Goal: Task Accomplishment & Management: Manage account settings

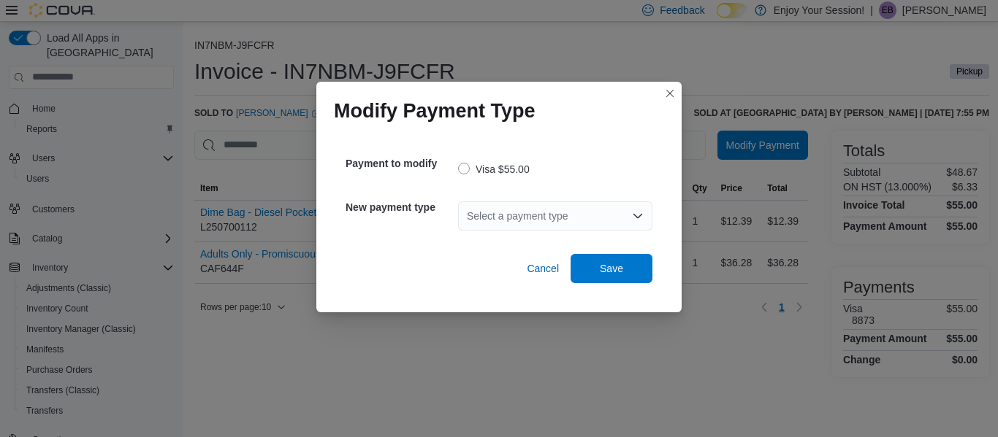
click at [528, 213] on div "Select a payment type" at bounding box center [555, 216] width 194 height 29
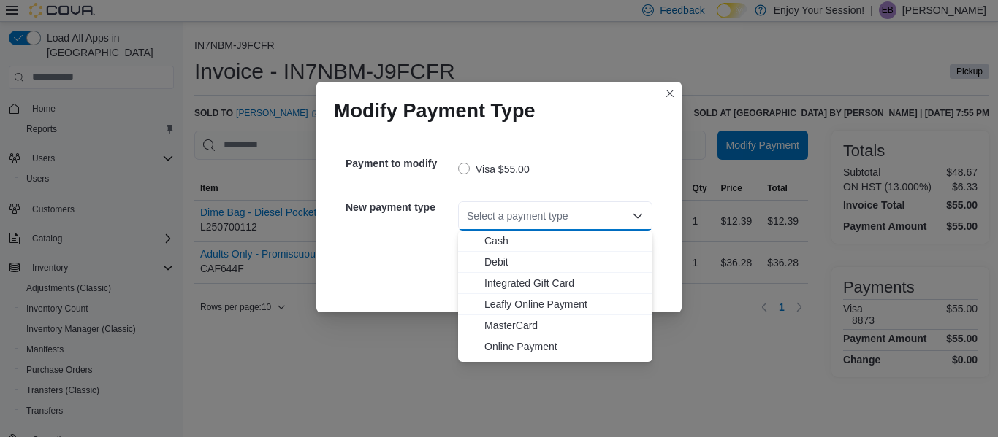
click at [510, 324] on span "MasterCard" at bounding box center [563, 325] width 159 height 15
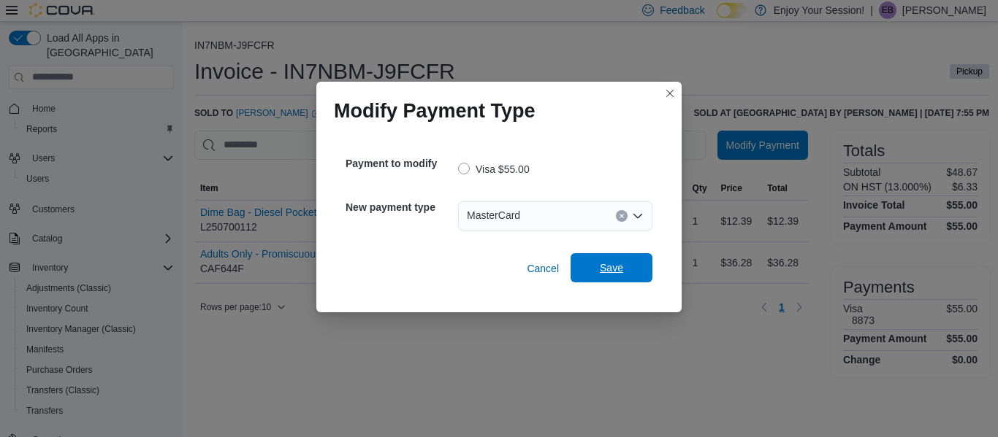
click at [617, 272] on span "Save" at bounding box center [611, 268] width 23 height 15
